Goal: Information Seeking & Learning: Learn about a topic

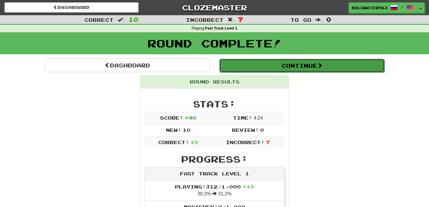
click at [249, 70] on button "Continue" at bounding box center [301, 66] width 165 height 14
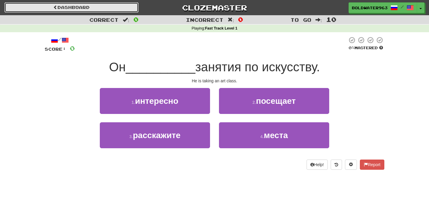
click at [116, 8] on link "Dashboard" at bounding box center [71, 7] width 134 height 10
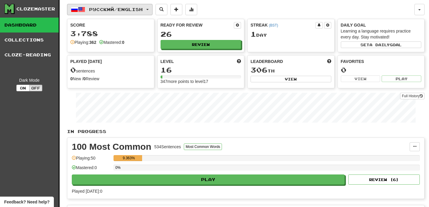
click at [150, 10] on button "Русский / English" at bounding box center [110, 9] width 86 height 11
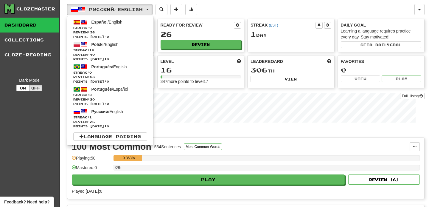
click at [335, 18] on div "Русский / English Español / English Streak: 0 Review: 36 Points today: 0 Polski…" at bounding box center [246, 150] width 358 height 301
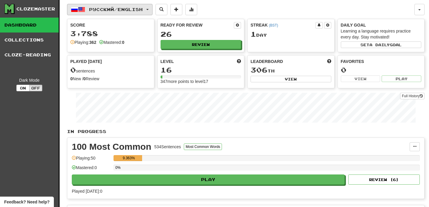
click at [150, 10] on button "Русский / English" at bounding box center [110, 9] width 86 height 11
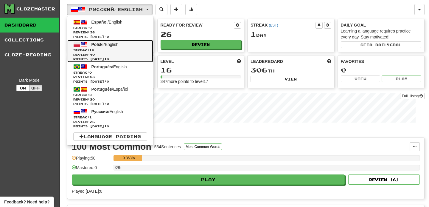
click at [135, 49] on span "Streak: 16" at bounding box center [110, 50] width 74 height 4
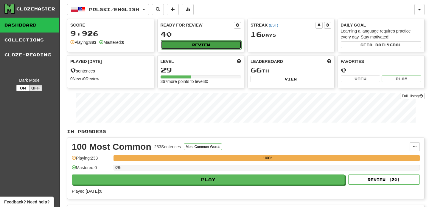
click at [218, 45] on button "Review" at bounding box center [201, 44] width 81 height 9
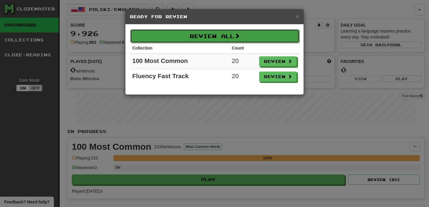
click at [218, 38] on button "Review All" at bounding box center [214, 36] width 169 height 14
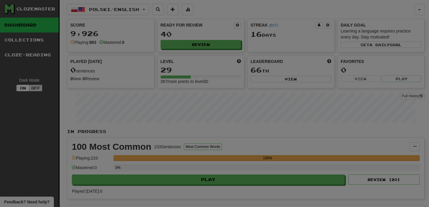
select select "**"
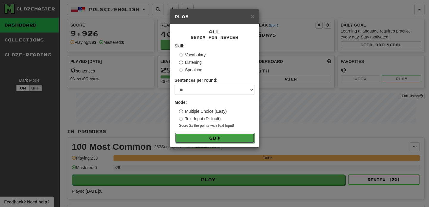
click at [213, 135] on button "Go" at bounding box center [215, 138] width 80 height 10
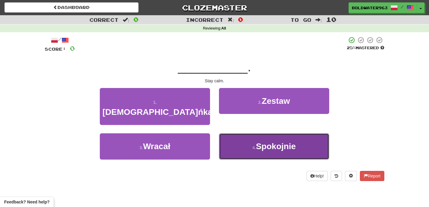
click at [255, 133] on button "4 . Spokojnie" at bounding box center [274, 146] width 110 height 26
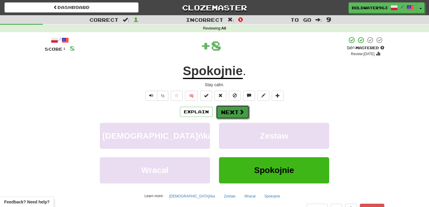
click at [230, 111] on button "Next" at bounding box center [232, 112] width 33 height 14
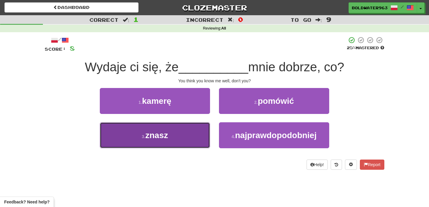
click at [169, 131] on button "3 . znasz" at bounding box center [155, 135] width 110 height 26
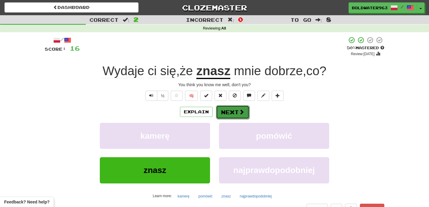
click at [235, 114] on button "Next" at bounding box center [232, 112] width 33 height 14
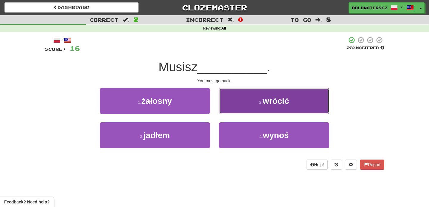
click at [256, 105] on button "2 . wrócić" at bounding box center [274, 101] width 110 height 26
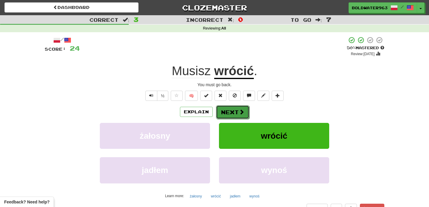
click at [231, 113] on button "Next" at bounding box center [232, 112] width 33 height 14
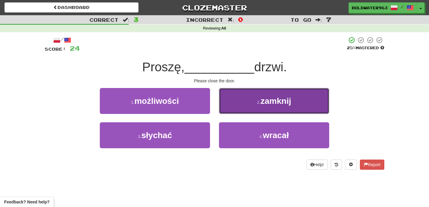
click at [260, 103] on small "2 ." at bounding box center [259, 102] width 4 height 5
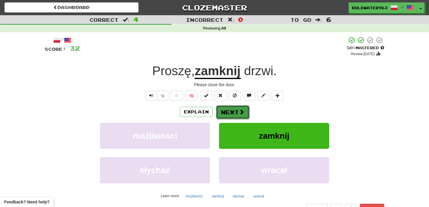
click at [232, 113] on button "Next" at bounding box center [232, 112] width 33 height 14
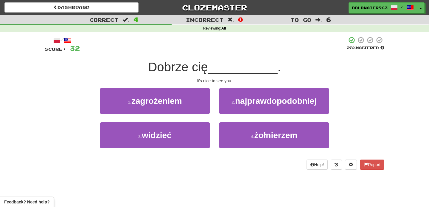
drag, startPoint x: 214, startPoint y: 70, endPoint x: 173, endPoint y: 70, distance: 41.4
click at [173, 70] on div "Dobrze cię __________ ." at bounding box center [215, 67] width 340 height 16
click at [173, 70] on span "Dobrze cię" at bounding box center [178, 67] width 60 height 14
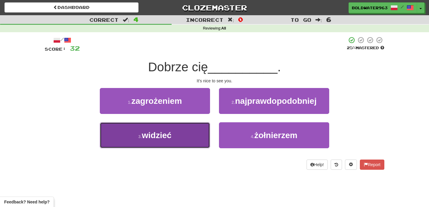
click at [142, 134] on span "widzieć" at bounding box center [157, 135] width 30 height 9
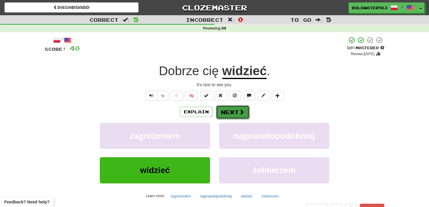
click at [230, 116] on button "Next" at bounding box center [232, 112] width 33 height 14
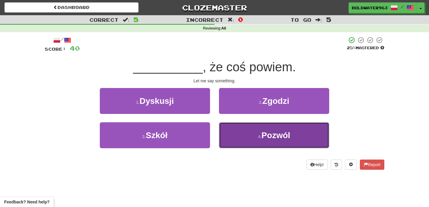
click at [288, 136] on span "Pozwól" at bounding box center [276, 135] width 29 height 9
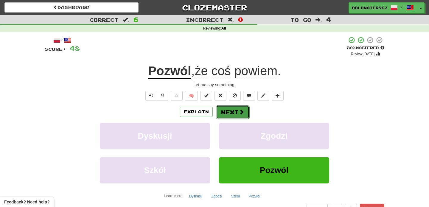
click at [231, 112] on button "Next" at bounding box center [232, 112] width 33 height 14
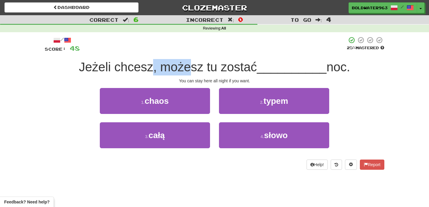
drag, startPoint x: 150, startPoint y: 67, endPoint x: 189, endPoint y: 69, distance: 38.2
click at [189, 69] on span "Jeżeli chcesz, możesz tu zostać" at bounding box center [168, 67] width 178 height 14
drag, startPoint x: 126, startPoint y: 69, endPoint x: 176, endPoint y: 66, distance: 49.8
click at [176, 66] on span "Jeżeli chcesz, możesz tu zostać" at bounding box center [168, 67] width 178 height 14
drag, startPoint x: 239, startPoint y: 68, endPoint x: 208, endPoint y: 66, distance: 31.3
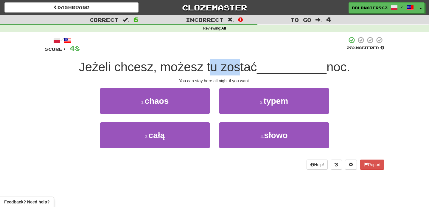
click at [208, 66] on span "Jeżeli chcesz, możesz tu zostać" at bounding box center [168, 67] width 178 height 14
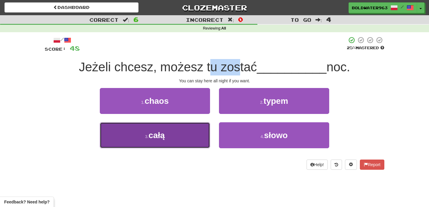
click at [169, 138] on button "3 . całą" at bounding box center [155, 135] width 110 height 26
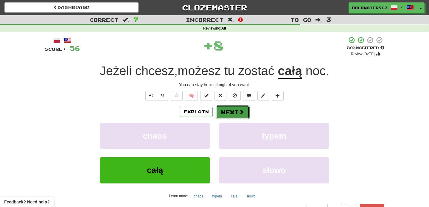
click at [235, 110] on button "Next" at bounding box center [232, 112] width 33 height 14
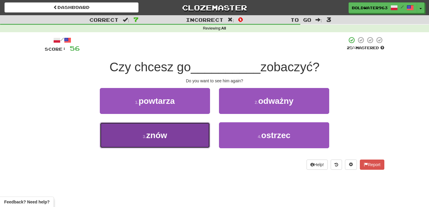
click at [172, 135] on button "3 . znów" at bounding box center [155, 135] width 110 height 26
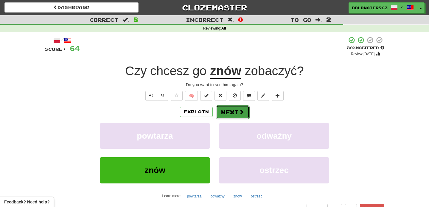
click at [231, 111] on button "Next" at bounding box center [232, 112] width 33 height 14
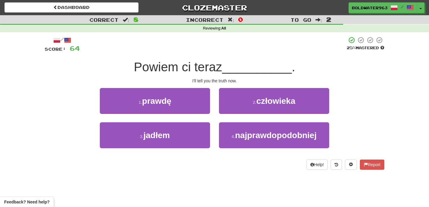
drag, startPoint x: 136, startPoint y: 65, endPoint x: 229, endPoint y: 64, distance: 92.4
click at [229, 64] on div "Powiem ci teraz __________ ." at bounding box center [215, 67] width 340 height 16
click at [229, 64] on span "__________" at bounding box center [257, 67] width 70 height 14
drag, startPoint x: 229, startPoint y: 66, endPoint x: 223, endPoint y: 66, distance: 6.0
click at [223, 66] on div "Powiem ci teraz __________ ." at bounding box center [215, 67] width 340 height 16
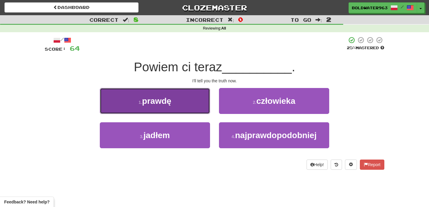
click at [190, 100] on button "1 . prawdę" at bounding box center [155, 101] width 110 height 26
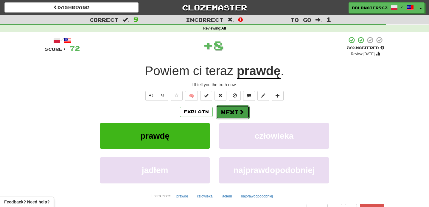
click at [230, 112] on button "Next" at bounding box center [232, 112] width 33 height 14
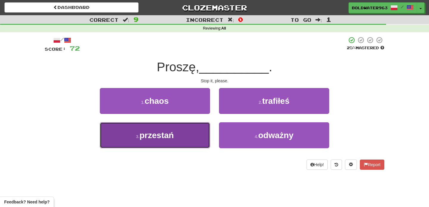
click at [182, 133] on button "3 . przestań" at bounding box center [155, 135] width 110 height 26
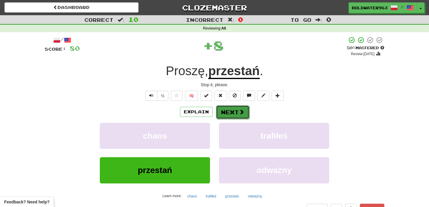
click at [232, 111] on button "Next" at bounding box center [232, 112] width 33 height 14
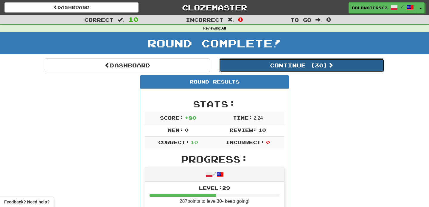
click at [246, 62] on button "Continue ( 30 )" at bounding box center [301, 65] width 165 height 14
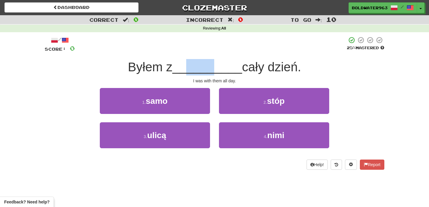
drag, startPoint x: 186, startPoint y: 68, endPoint x: 215, endPoint y: 68, distance: 29.2
click at [215, 68] on span "__________" at bounding box center [208, 67] width 70 height 14
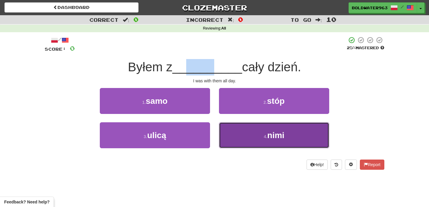
click at [240, 136] on button "4 . nimi" at bounding box center [274, 135] width 110 height 26
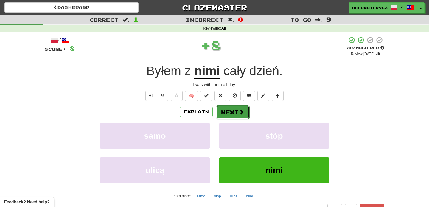
click at [234, 111] on button "Next" at bounding box center [232, 112] width 33 height 14
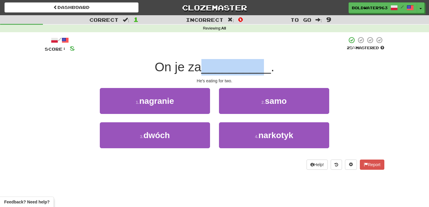
drag, startPoint x: 208, startPoint y: 65, endPoint x: 260, endPoint y: 74, distance: 52.8
click at [260, 74] on div "On je za __________ ." at bounding box center [215, 67] width 340 height 16
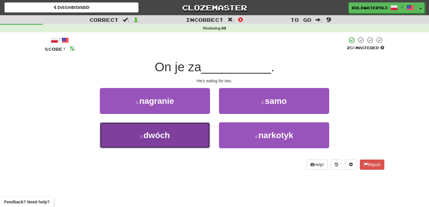
click at [198, 133] on button "3 . dwóch" at bounding box center [155, 135] width 110 height 26
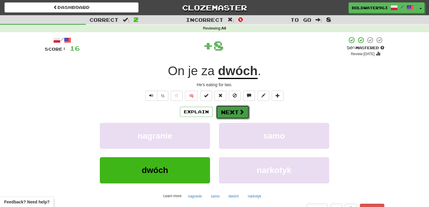
click at [231, 112] on button "Next" at bounding box center [232, 112] width 33 height 14
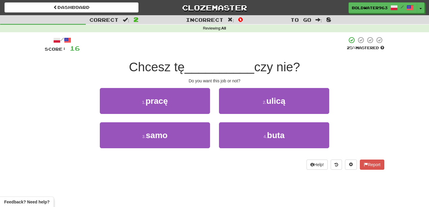
click at [185, 69] on span "Chcesz tę" at bounding box center [157, 67] width 56 height 14
drag, startPoint x: 187, startPoint y: 69, endPoint x: 250, endPoint y: 70, distance: 62.3
click at [250, 70] on div "Chcesz tę __________ czy nie?" at bounding box center [215, 67] width 340 height 16
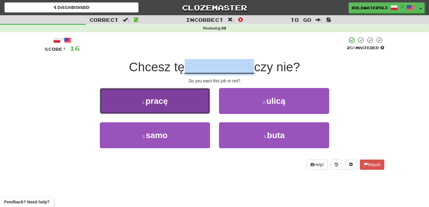
click at [177, 97] on button "1 . pracę" at bounding box center [155, 101] width 110 height 26
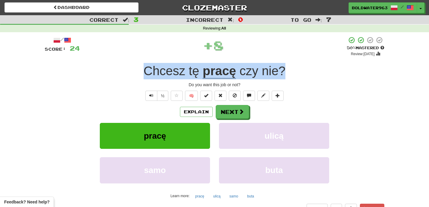
drag, startPoint x: 139, startPoint y: 72, endPoint x: 288, endPoint y: 76, distance: 148.8
click at [288, 76] on div "Chcesz tę pracę czy nie ?" at bounding box center [215, 71] width 340 height 16
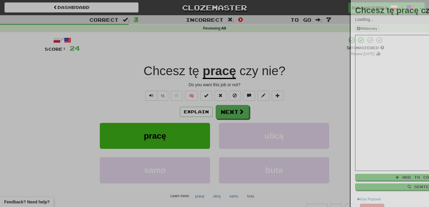
click at [288, 76] on div at bounding box center [214, 103] width 429 height 207
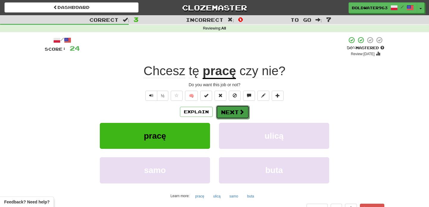
click at [231, 113] on button "Next" at bounding box center [232, 112] width 33 height 14
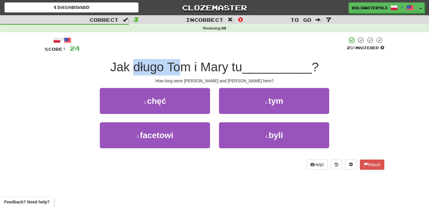
drag, startPoint x: 134, startPoint y: 68, endPoint x: 184, endPoint y: 68, distance: 50.4
click at [184, 68] on span "Jak długo Tom i Mary tu" at bounding box center [176, 67] width 132 height 14
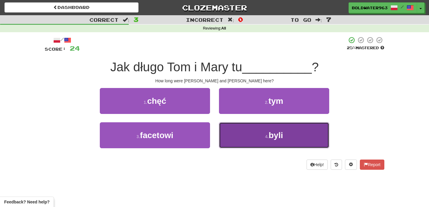
click at [233, 135] on button "4 . byli" at bounding box center [274, 135] width 110 height 26
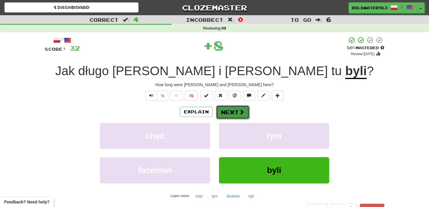
click at [231, 111] on button "Next" at bounding box center [232, 112] width 33 height 14
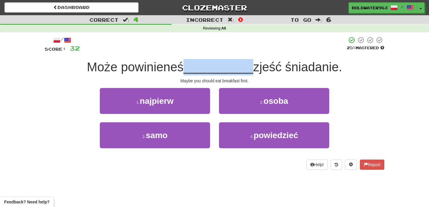
drag, startPoint x: 187, startPoint y: 70, endPoint x: 250, endPoint y: 70, distance: 62.6
click at [250, 70] on div "Może powinieneś __________ zjeść śniadanie." at bounding box center [215, 67] width 340 height 16
click at [204, 68] on span "__________" at bounding box center [219, 67] width 70 height 14
drag, startPoint x: 188, startPoint y: 69, endPoint x: 249, endPoint y: 67, distance: 60.8
click at [249, 67] on span "__________" at bounding box center [219, 67] width 70 height 14
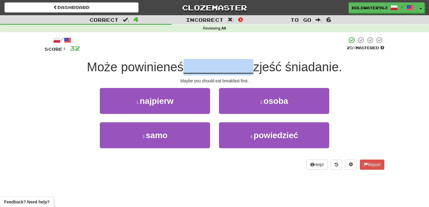
click at [196, 66] on span "__________" at bounding box center [219, 67] width 70 height 14
drag, startPoint x: 196, startPoint y: 66, endPoint x: 218, endPoint y: 66, distance: 22.1
click at [218, 66] on span "__________" at bounding box center [219, 67] width 70 height 14
drag, startPoint x: 229, startPoint y: 66, endPoint x: 212, endPoint y: 66, distance: 17.3
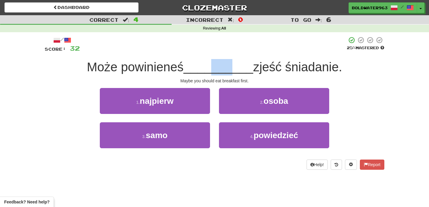
click at [212, 66] on span "__________" at bounding box center [219, 67] width 70 height 14
click at [163, 67] on span "Może powinieneś" at bounding box center [135, 67] width 97 height 14
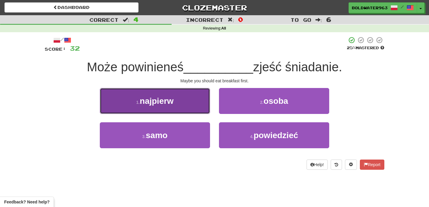
click at [168, 99] on span "najpierw" at bounding box center [157, 100] width 34 height 9
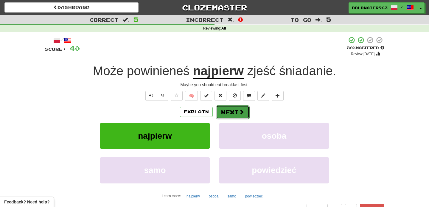
click at [232, 112] on button "Next" at bounding box center [232, 112] width 33 height 14
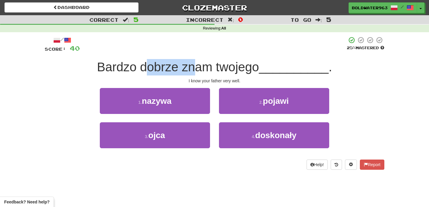
drag, startPoint x: 148, startPoint y: 65, endPoint x: 196, endPoint y: 66, distance: 48.9
click at [196, 66] on span "Bardzo dobrze znam twojego" at bounding box center [178, 67] width 162 height 14
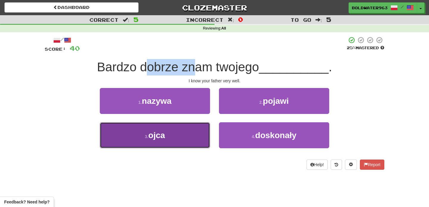
click at [192, 125] on button "3 . ojca" at bounding box center [155, 135] width 110 height 26
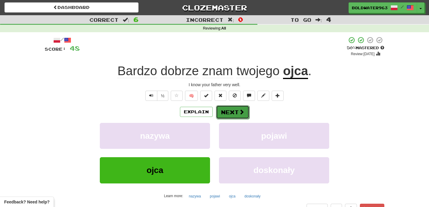
click at [230, 112] on button "Next" at bounding box center [232, 112] width 33 height 14
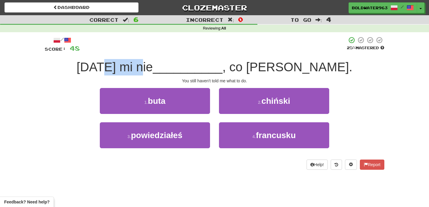
drag, startPoint x: 146, startPoint y: 68, endPoint x: 182, endPoint y: 67, distance: 35.8
click at [153, 67] on span "Nadal mi nie" at bounding box center [115, 67] width 76 height 14
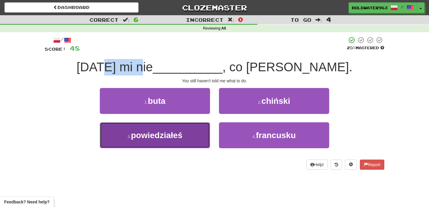
click at [193, 129] on button "3 . powiedziałeś" at bounding box center [155, 135] width 110 height 26
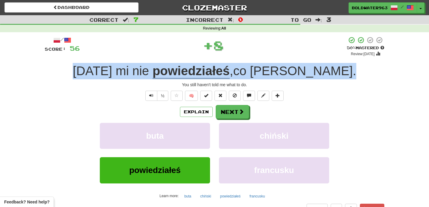
drag, startPoint x: 103, startPoint y: 70, endPoint x: 319, endPoint y: 77, distance: 215.6
click at [319, 77] on div "Nadal mi nie powiedziałeś , co robić ." at bounding box center [215, 71] width 340 height 16
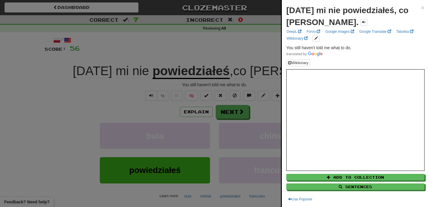
click at [268, 109] on div at bounding box center [214, 103] width 429 height 207
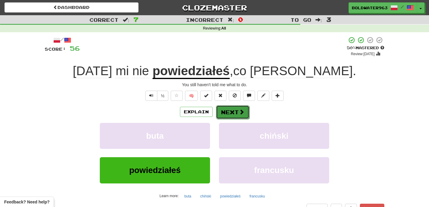
click at [233, 111] on button "Next" at bounding box center [232, 112] width 33 height 14
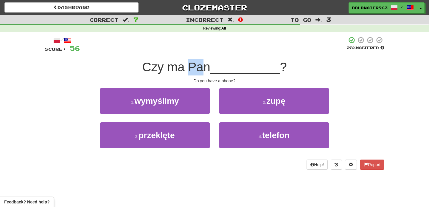
drag, startPoint x: 192, startPoint y: 65, endPoint x: 204, endPoint y: 65, distance: 12.8
click at [204, 65] on span "Czy ma Pan" at bounding box center [176, 67] width 68 height 14
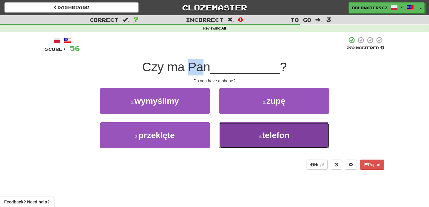
click at [243, 128] on button "4 . telefon" at bounding box center [274, 135] width 110 height 26
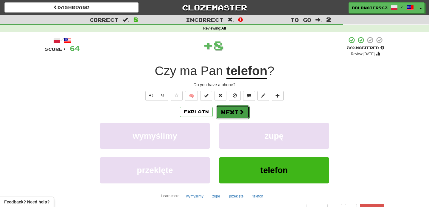
click at [232, 112] on button "Next" at bounding box center [232, 112] width 33 height 14
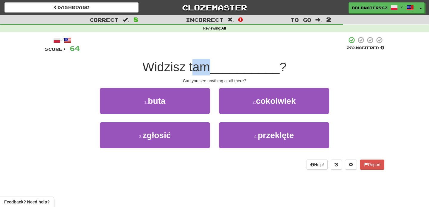
drag, startPoint x: 195, startPoint y: 66, endPoint x: 209, endPoint y: 66, distance: 14.0
click at [209, 66] on span "Widzisz tam" at bounding box center [175, 67] width 67 height 14
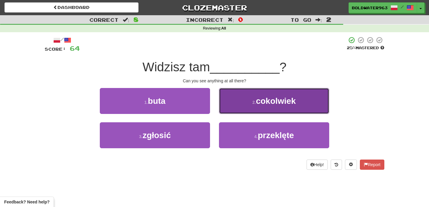
click at [238, 103] on button "2 . cokolwiek" at bounding box center [274, 101] width 110 height 26
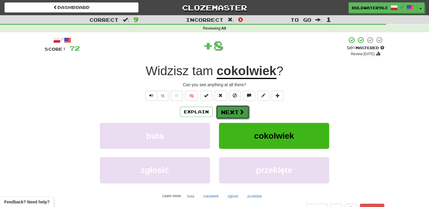
click at [236, 114] on button "Next" at bounding box center [232, 112] width 33 height 14
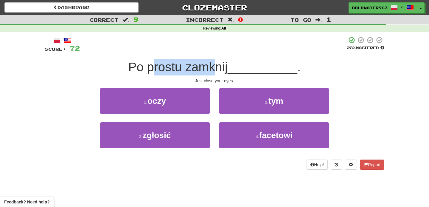
drag, startPoint x: 156, startPoint y: 63, endPoint x: 217, endPoint y: 63, distance: 60.2
click at [217, 63] on span "Po prostu zamknij" at bounding box center [178, 67] width 100 height 14
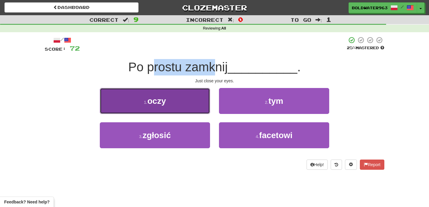
click at [194, 98] on button "1 . oczy" at bounding box center [155, 101] width 110 height 26
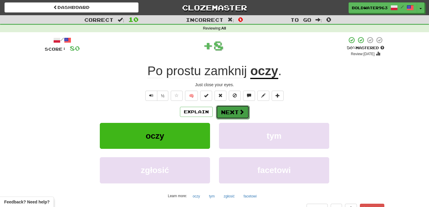
click at [226, 112] on button "Next" at bounding box center [232, 112] width 33 height 14
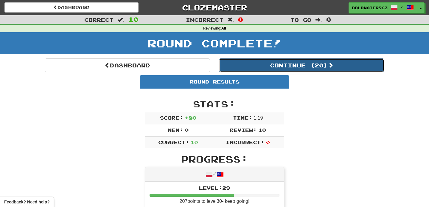
click at [238, 66] on button "Continue ( 20 )" at bounding box center [301, 65] width 165 height 14
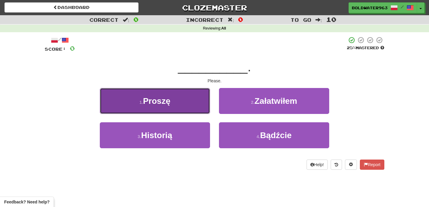
click at [181, 104] on button "1 . Proszę" at bounding box center [155, 101] width 110 height 26
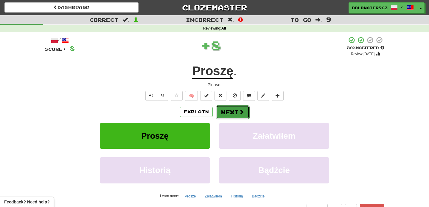
click at [228, 112] on button "Next" at bounding box center [232, 112] width 33 height 14
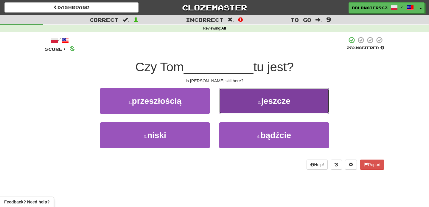
click at [245, 99] on button "2 . jeszcze" at bounding box center [274, 101] width 110 height 26
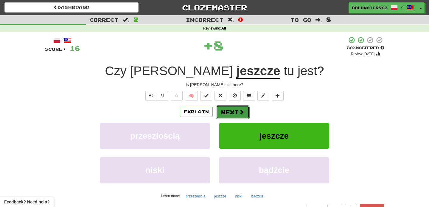
click at [237, 114] on button "Next" at bounding box center [232, 112] width 33 height 14
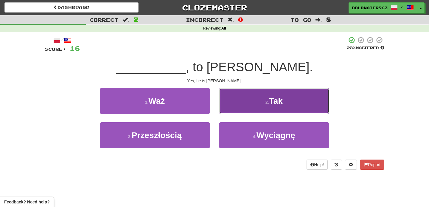
click at [245, 97] on button "2 . Tak" at bounding box center [274, 101] width 110 height 26
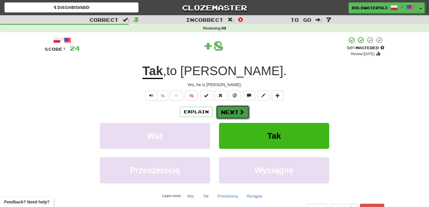
click at [227, 111] on button "Next" at bounding box center [232, 112] width 33 height 14
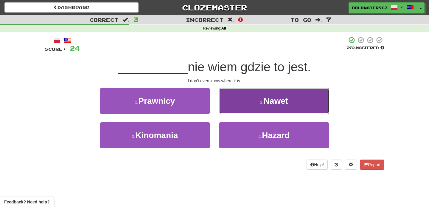
click at [244, 101] on button "2 . Nawet" at bounding box center [274, 101] width 110 height 26
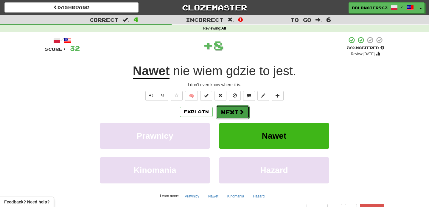
click at [233, 111] on button "Next" at bounding box center [232, 112] width 33 height 14
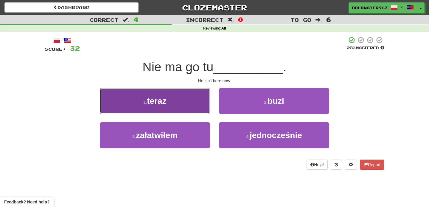
click at [184, 94] on button "1 . teraz" at bounding box center [155, 101] width 110 height 26
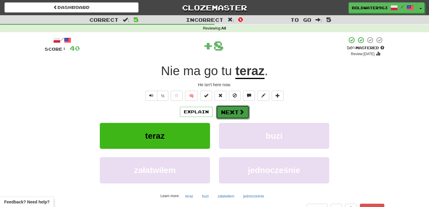
click at [229, 109] on button "Next" at bounding box center [232, 112] width 33 height 14
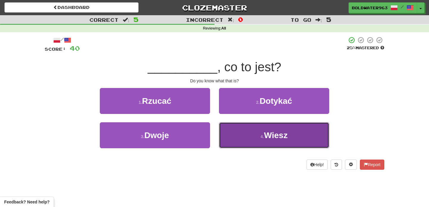
click at [246, 141] on button "4 . Wiesz" at bounding box center [274, 135] width 110 height 26
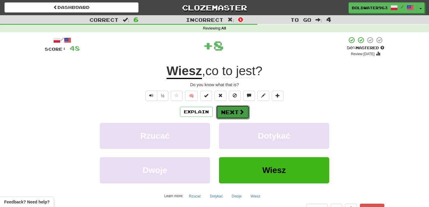
click at [228, 111] on button "Next" at bounding box center [232, 112] width 33 height 14
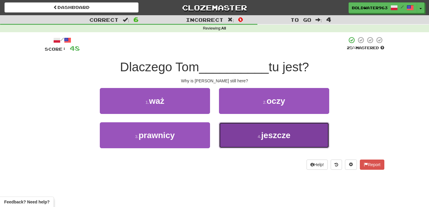
click at [257, 142] on button "4 . jeszcze" at bounding box center [274, 135] width 110 height 26
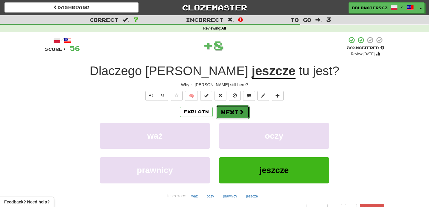
click at [227, 109] on button "Next" at bounding box center [232, 112] width 33 height 14
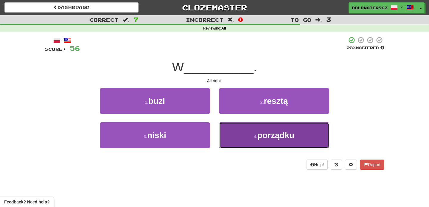
click at [249, 125] on button "4 . porządku" at bounding box center [274, 135] width 110 height 26
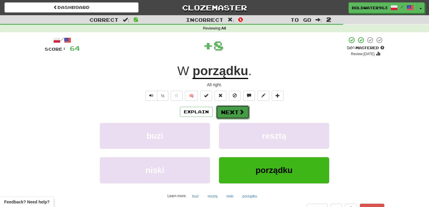
click at [232, 111] on button "Next" at bounding box center [232, 112] width 33 height 14
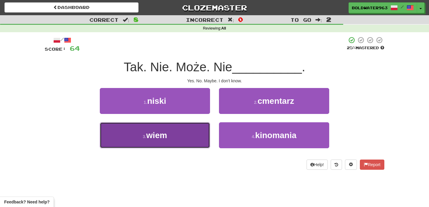
click at [183, 127] on button "3 . wiem" at bounding box center [155, 135] width 110 height 26
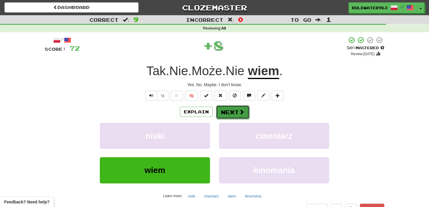
click at [236, 117] on button "Next" at bounding box center [232, 112] width 33 height 14
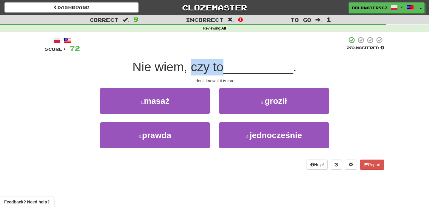
drag, startPoint x: 192, startPoint y: 68, endPoint x: 224, endPoint y: 68, distance: 31.6
click at [224, 68] on span "Nie wiem, czy to" at bounding box center [178, 67] width 91 height 14
click at [203, 69] on span "Nie wiem, czy to" at bounding box center [178, 67] width 91 height 14
drag, startPoint x: 203, startPoint y: 69, endPoint x: 217, endPoint y: 69, distance: 14.0
click at [217, 69] on span "Nie wiem, czy to" at bounding box center [178, 67] width 91 height 14
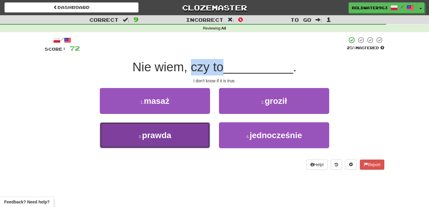
click at [192, 131] on button "3 . prawda" at bounding box center [155, 135] width 110 height 26
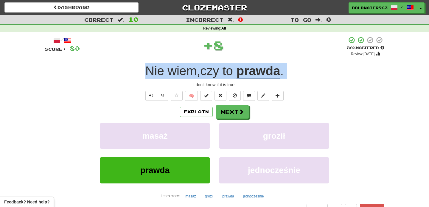
drag, startPoint x: 138, startPoint y: 69, endPoint x: 336, endPoint y: 69, distance: 197.6
click at [336, 69] on div "Nie wiem , czy to prawda ." at bounding box center [215, 71] width 340 height 16
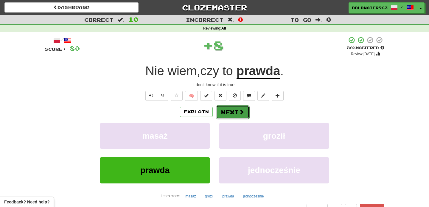
click at [234, 113] on button "Next" at bounding box center [232, 112] width 33 height 14
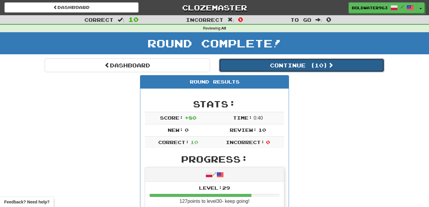
click at [268, 67] on button "Continue ( 10 )" at bounding box center [301, 65] width 165 height 14
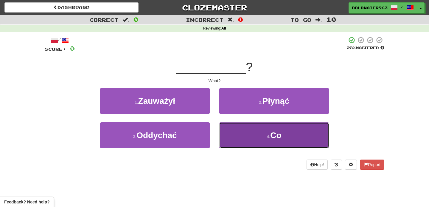
click at [260, 138] on button "4 . Co" at bounding box center [274, 135] width 110 height 26
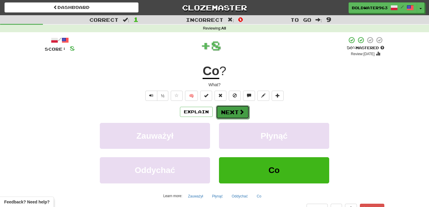
click at [230, 109] on button "Next" at bounding box center [232, 112] width 33 height 14
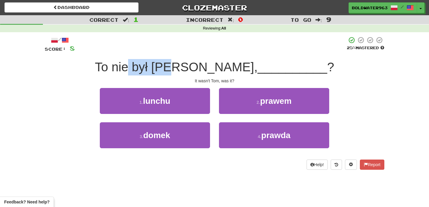
drag, startPoint x: 168, startPoint y: 65, endPoint x: 214, endPoint y: 67, distance: 46.2
click at [214, 67] on span "To nie był Tom," at bounding box center [176, 67] width 163 height 14
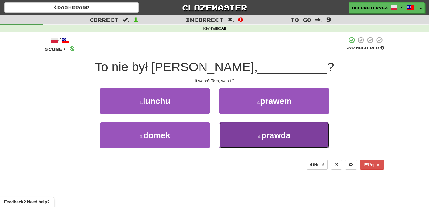
click at [262, 133] on span "prawda" at bounding box center [275, 135] width 29 height 9
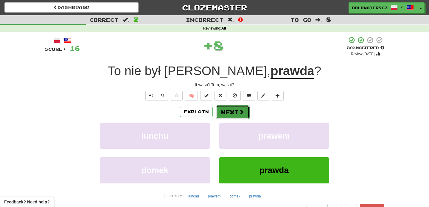
click at [230, 110] on button "Next" at bounding box center [232, 112] width 33 height 14
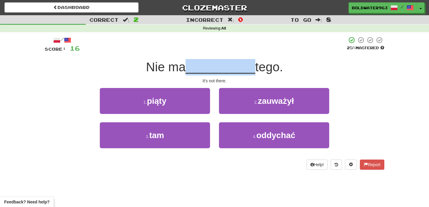
drag, startPoint x: 190, startPoint y: 68, endPoint x: 249, endPoint y: 70, distance: 59.6
click at [249, 70] on span "__________" at bounding box center [221, 67] width 70 height 14
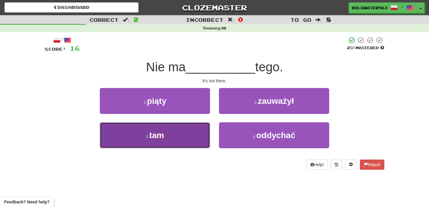
click at [190, 129] on button "3 . tam" at bounding box center [155, 135] width 110 height 26
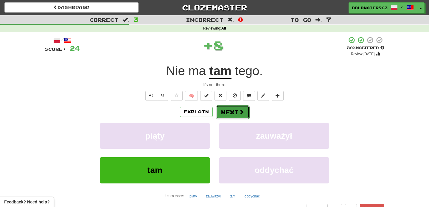
click at [235, 114] on button "Next" at bounding box center [232, 112] width 33 height 14
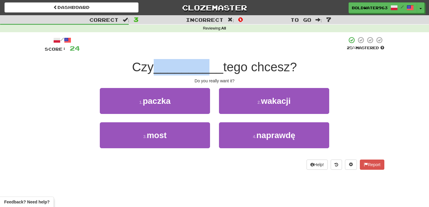
drag, startPoint x: 155, startPoint y: 64, endPoint x: 208, endPoint y: 66, distance: 52.8
click at [208, 66] on div "Czy __________ tego chcesz?" at bounding box center [215, 67] width 340 height 16
click at [208, 66] on span "__________" at bounding box center [189, 67] width 70 height 14
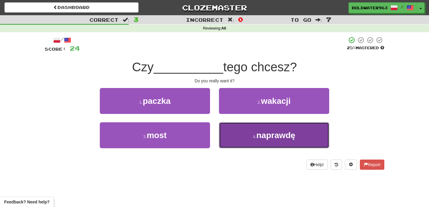
click at [257, 139] on span "naprawdę" at bounding box center [275, 135] width 39 height 9
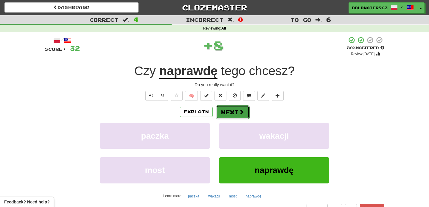
click at [231, 112] on button "Next" at bounding box center [232, 112] width 33 height 14
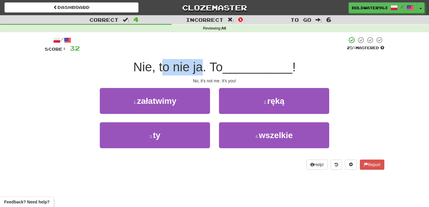
drag, startPoint x: 166, startPoint y: 66, endPoint x: 202, endPoint y: 67, distance: 36.1
click at [202, 67] on span "Nie, to nie ja. To" at bounding box center [177, 67] width 89 height 14
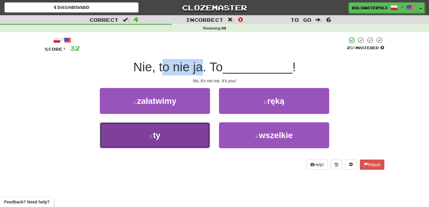
click at [193, 139] on button "3 . ty" at bounding box center [155, 135] width 110 height 26
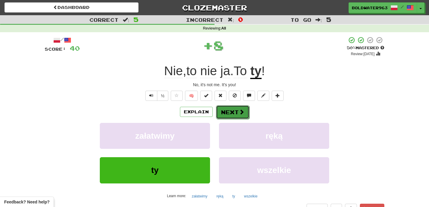
click at [225, 115] on button "Next" at bounding box center [232, 112] width 33 height 14
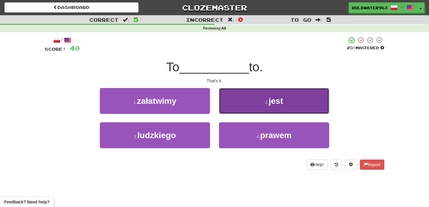
click at [243, 101] on button "2 . jest" at bounding box center [274, 101] width 110 height 26
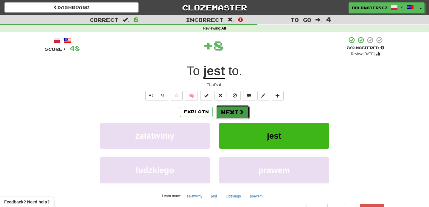
click at [236, 114] on button "Next" at bounding box center [232, 112] width 33 height 14
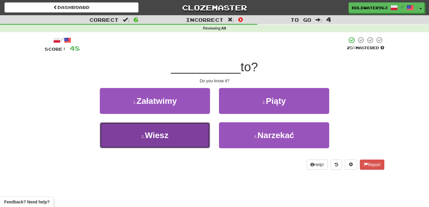
click at [193, 138] on button "3 . Wiesz" at bounding box center [155, 135] width 110 height 26
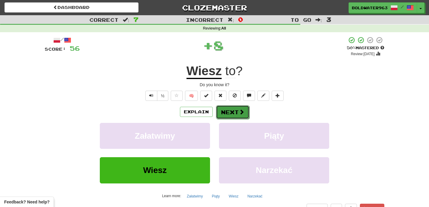
click at [241, 110] on span at bounding box center [241, 111] width 5 height 5
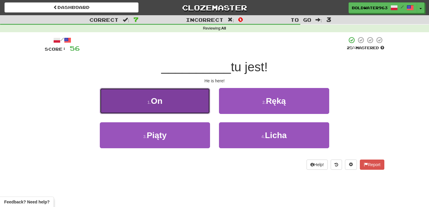
click at [199, 100] on button "1 . On" at bounding box center [155, 101] width 110 height 26
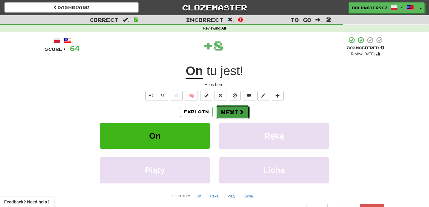
click at [232, 112] on button "Next" at bounding box center [232, 112] width 33 height 14
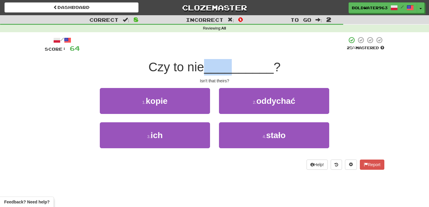
drag, startPoint x: 209, startPoint y: 68, endPoint x: 234, endPoint y: 68, distance: 24.4
click at [234, 68] on div "Czy to nie __________ ?" at bounding box center [215, 67] width 340 height 16
